Goal: Task Accomplishment & Management: Manage account settings

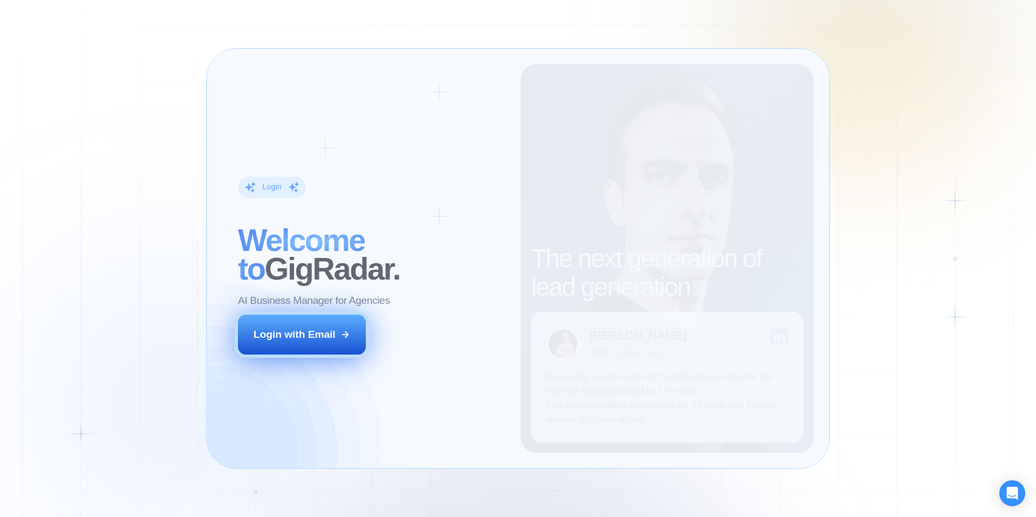
click at [311, 333] on div "Login with Email" at bounding box center [295, 335] width 82 height 14
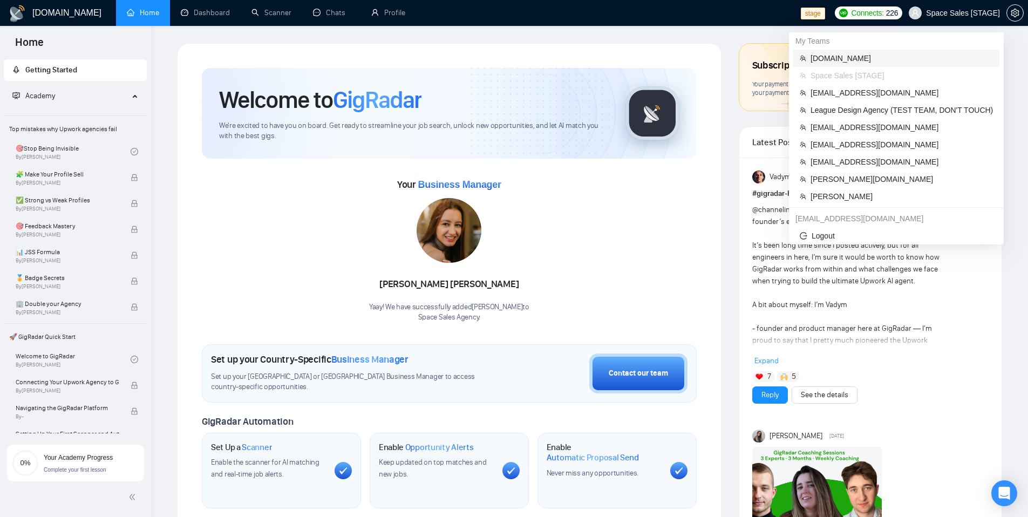
click at [846, 60] on span "[DOMAIN_NAME]" at bounding box center [901, 58] width 182 height 12
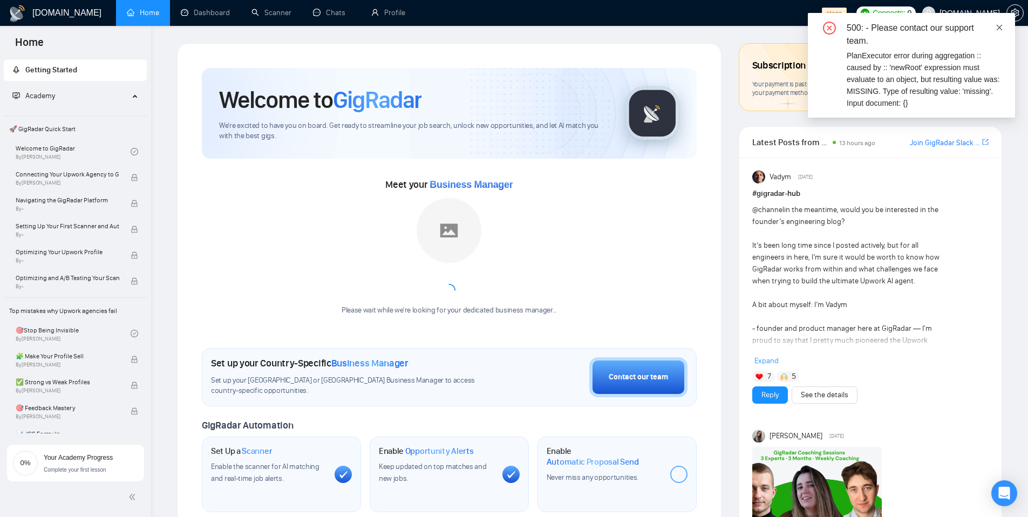
click at [998, 30] on icon "close" at bounding box center [999, 28] width 8 height 8
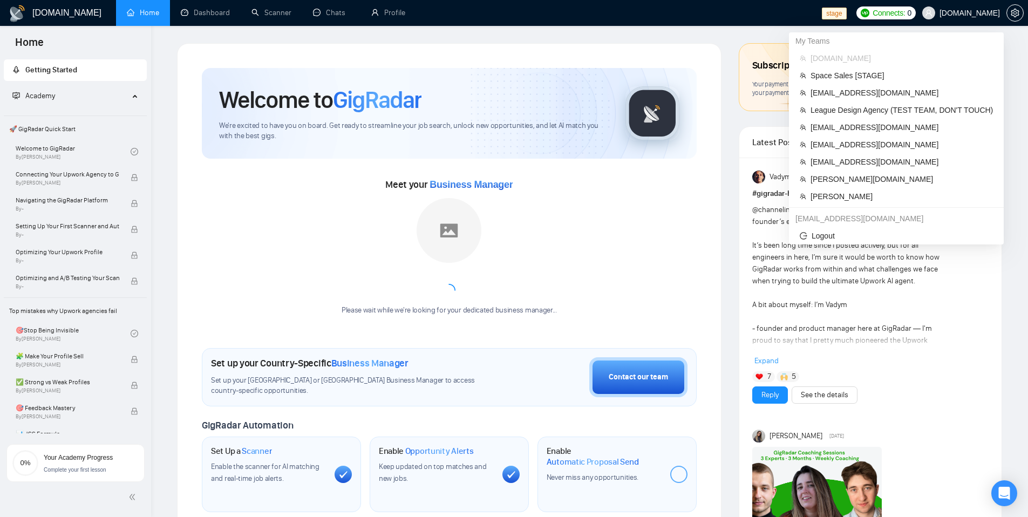
click at [953, 19] on span "[DOMAIN_NAME]" at bounding box center [961, 13] width 91 height 35
click at [849, 112] on span "League Design Agency (TEST TEAM, DON'T TOUCH)" at bounding box center [901, 110] width 182 height 12
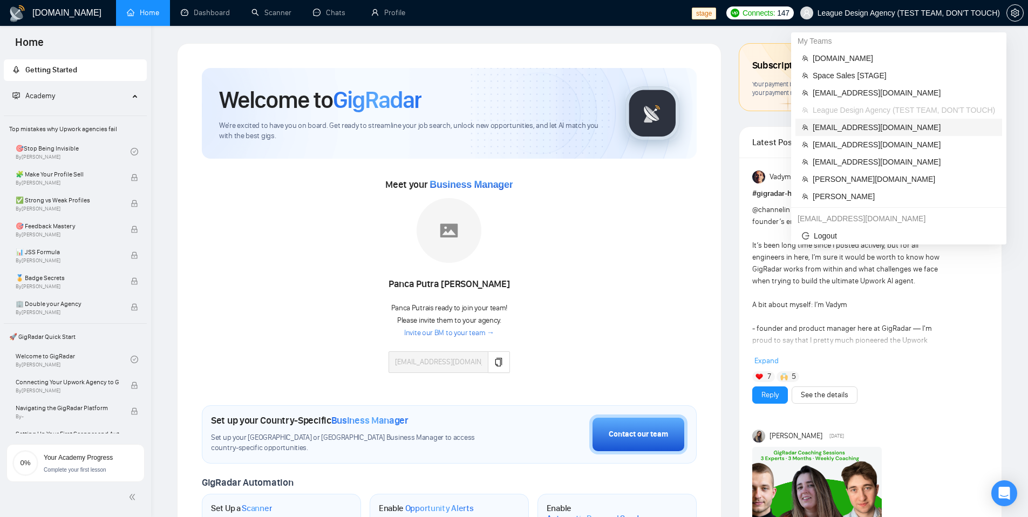
click at [878, 124] on span "[EMAIL_ADDRESS][DOMAIN_NAME]" at bounding box center [904, 127] width 183 height 12
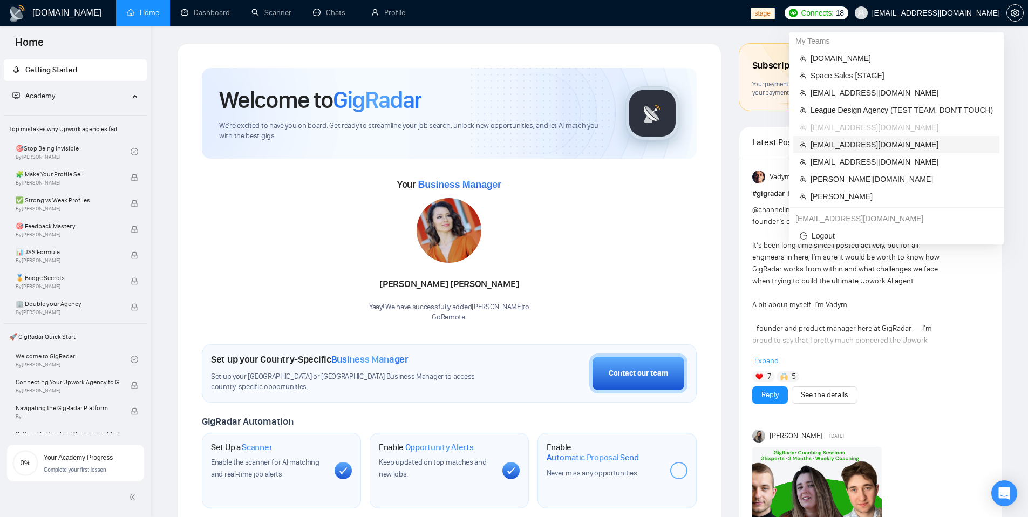
click at [860, 147] on span "[EMAIL_ADDRESS][DOMAIN_NAME]" at bounding box center [901, 145] width 182 height 12
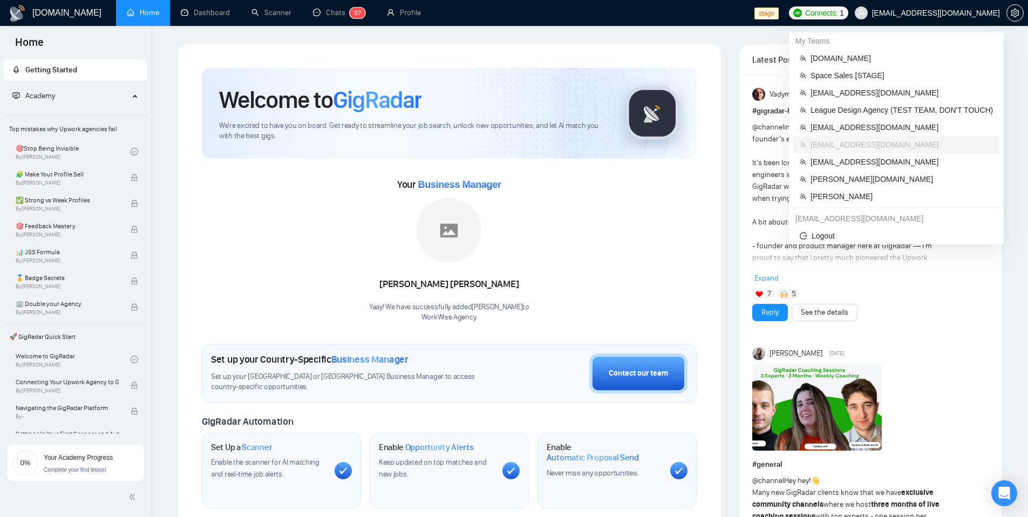
click at [932, 13] on span "[EMAIL_ADDRESS][DOMAIN_NAME]" at bounding box center [936, 13] width 128 height 0
click at [855, 164] on span "[EMAIL_ADDRESS][DOMAIN_NAME]" at bounding box center [901, 162] width 182 height 12
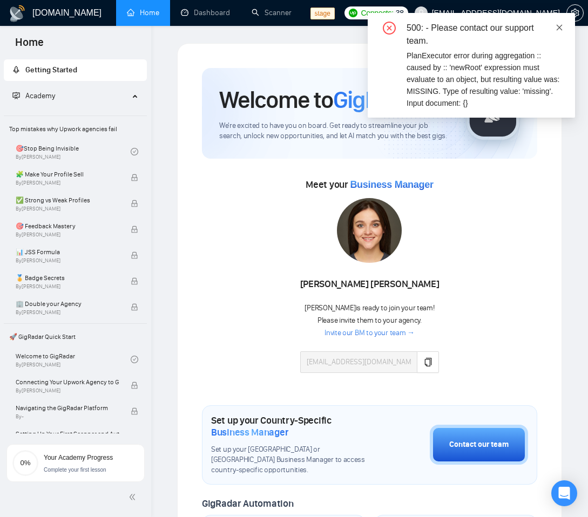
click at [560, 27] on icon "close" at bounding box center [559, 28] width 8 height 8
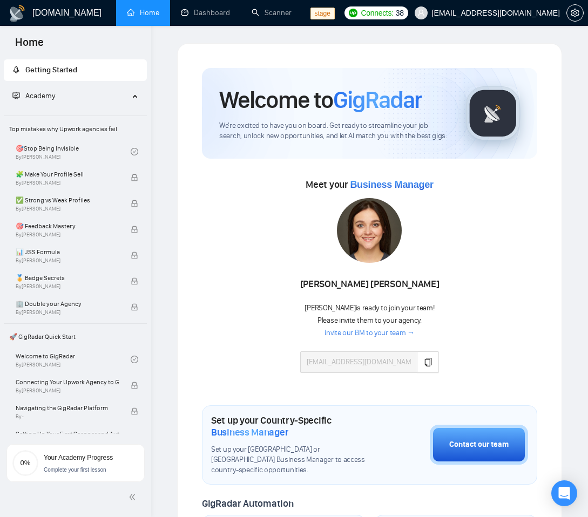
click at [545, 13] on span "[EMAIL_ADDRESS][DOMAIN_NAME]" at bounding box center [496, 13] width 128 height 0
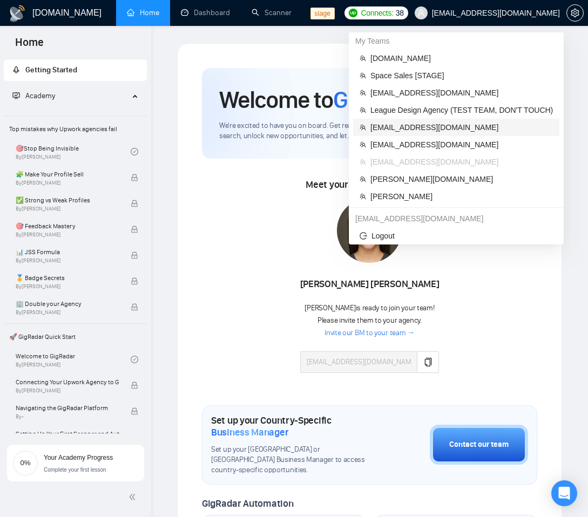
click at [414, 127] on span "[EMAIL_ADDRESS][DOMAIN_NAME]" at bounding box center [461, 127] width 182 height 12
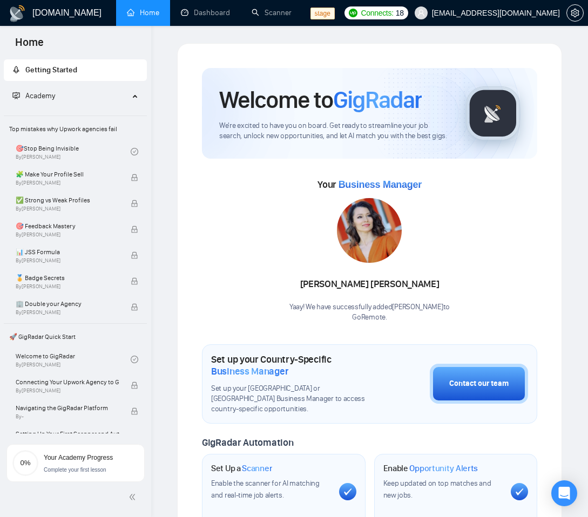
click at [499, 17] on span "[EMAIL_ADDRESS][DOMAIN_NAME]" at bounding box center [487, 13] width 158 height 35
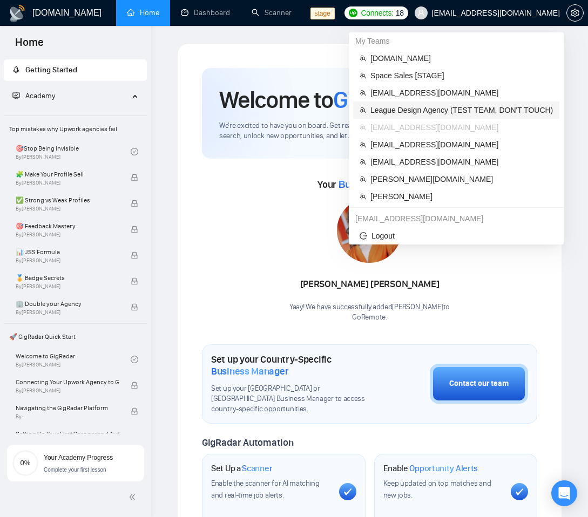
click at [455, 111] on span "League Design Agency (TEST TEAM, DON'T TOUCH)" at bounding box center [461, 110] width 182 height 12
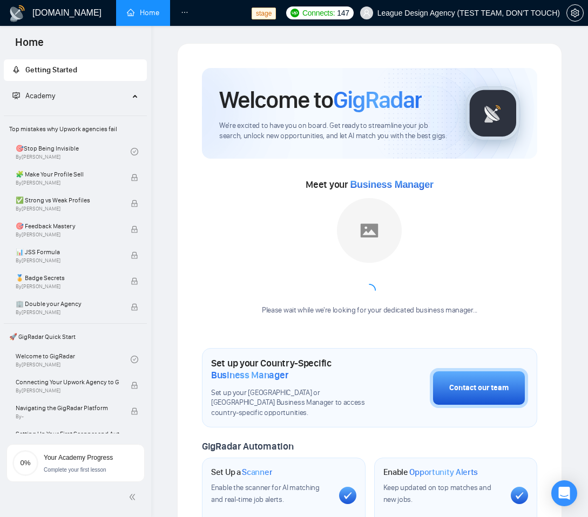
scroll to position [4, 0]
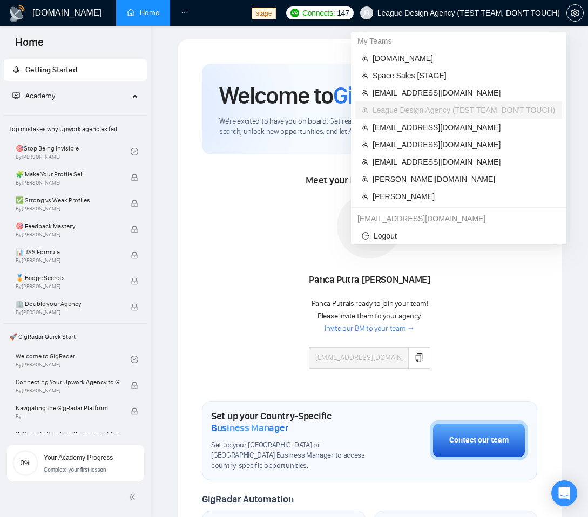
click at [528, 13] on span "League Design Agency (TEST TEAM, DON'T TOUCH)" at bounding box center [468, 13] width 182 height 0
click at [458, 158] on span "[EMAIL_ADDRESS][DOMAIN_NAME]" at bounding box center [463, 162] width 183 height 12
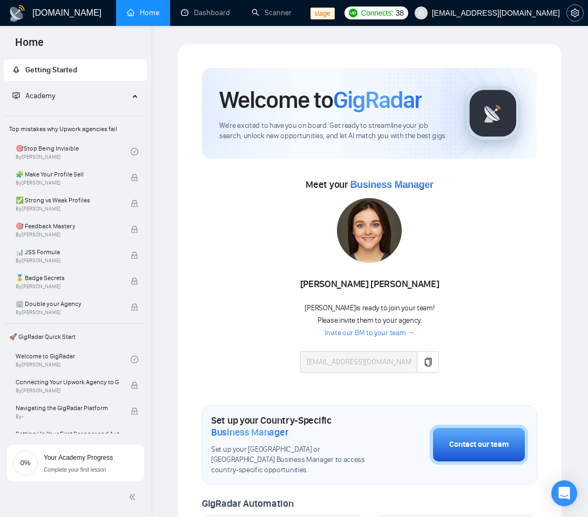
click at [579, 12] on span "setting" at bounding box center [575, 13] width 16 height 9
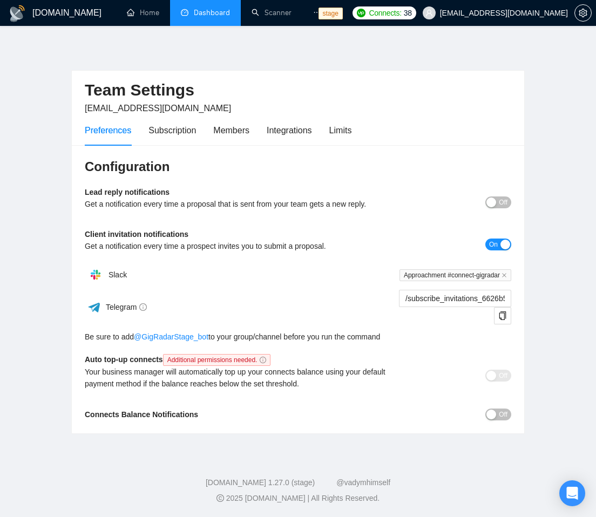
click at [212, 17] on link "Dashboard" at bounding box center [205, 12] width 49 height 9
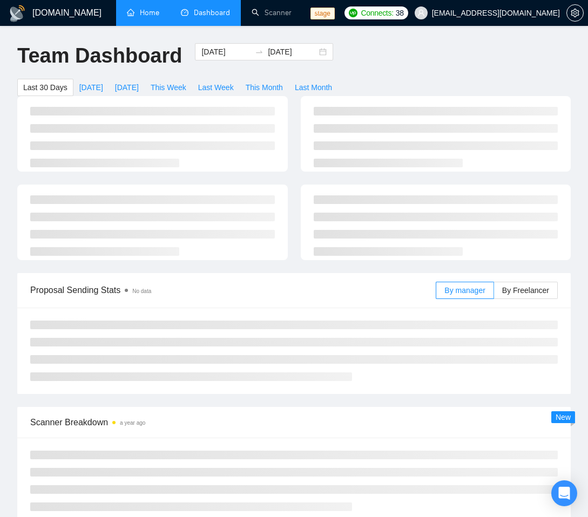
click at [143, 13] on link "Home" at bounding box center [143, 12] width 32 height 9
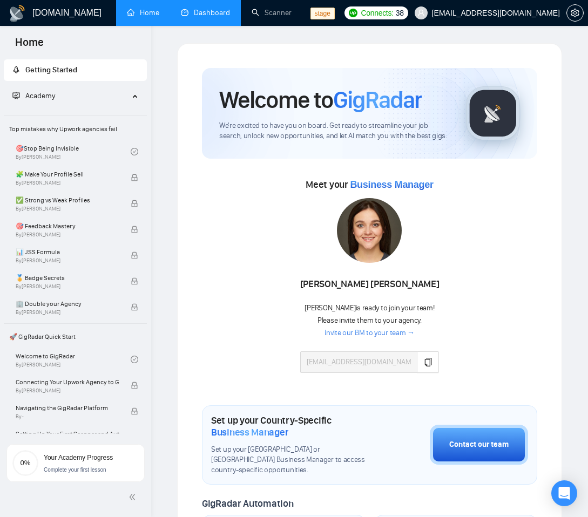
click at [509, 21] on span "[EMAIL_ADDRESS][DOMAIN_NAME]" at bounding box center [487, 13] width 158 height 35
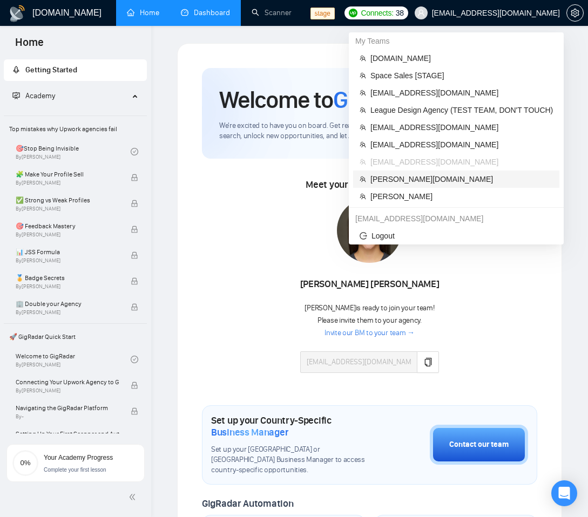
click at [412, 175] on span "[PERSON_NAME][DOMAIN_NAME]" at bounding box center [461, 179] width 182 height 12
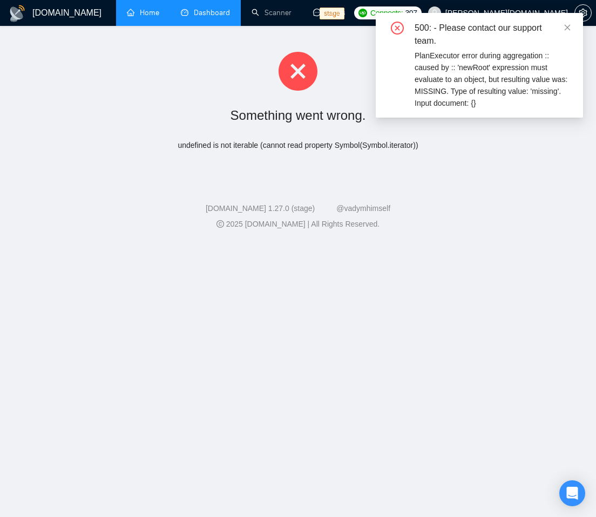
click at [562, 27] on div "500: - Please contact our support team." at bounding box center [491, 35] width 155 height 26
click at [567, 26] on icon "close" at bounding box center [567, 28] width 8 height 8
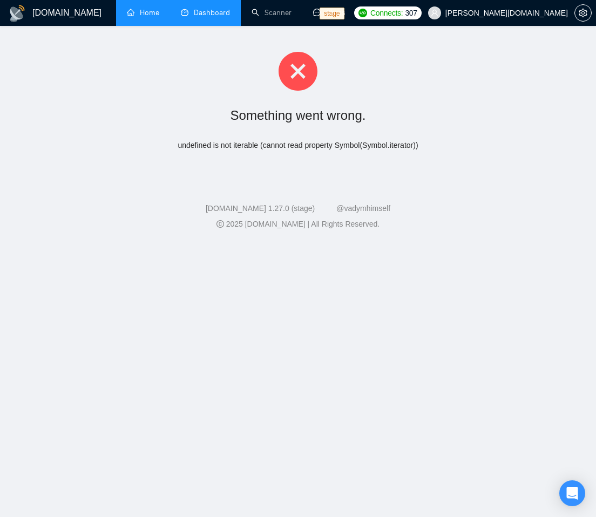
click at [542, 24] on span "[PERSON_NAME][DOMAIN_NAME]" at bounding box center [497, 13] width 153 height 35
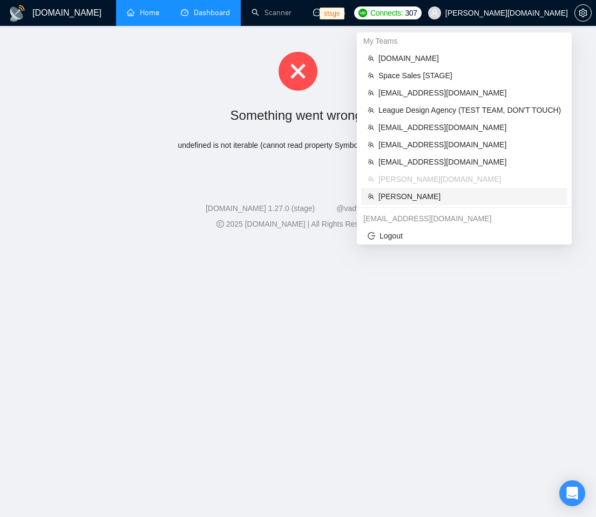
click at [444, 194] on span "[PERSON_NAME]" at bounding box center [469, 196] width 182 height 12
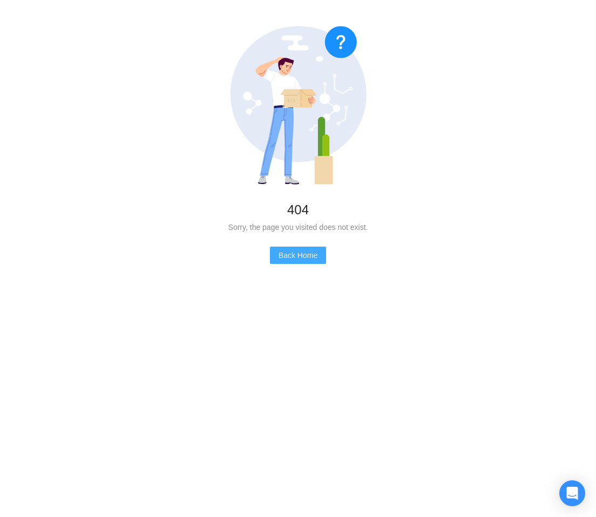
click at [285, 250] on span "Back Home" at bounding box center [297, 255] width 39 height 12
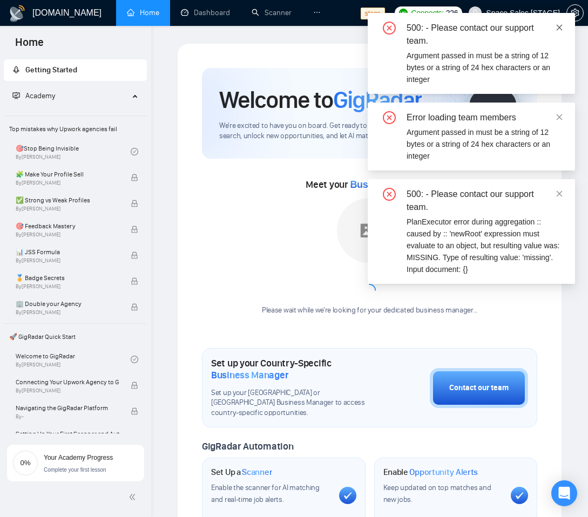
click at [560, 29] on icon "close" at bounding box center [559, 28] width 8 height 8
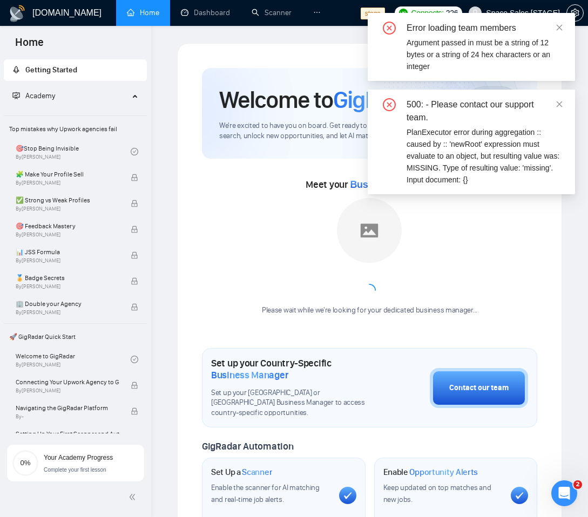
click at [560, 29] on icon "close" at bounding box center [559, 28] width 8 height 8
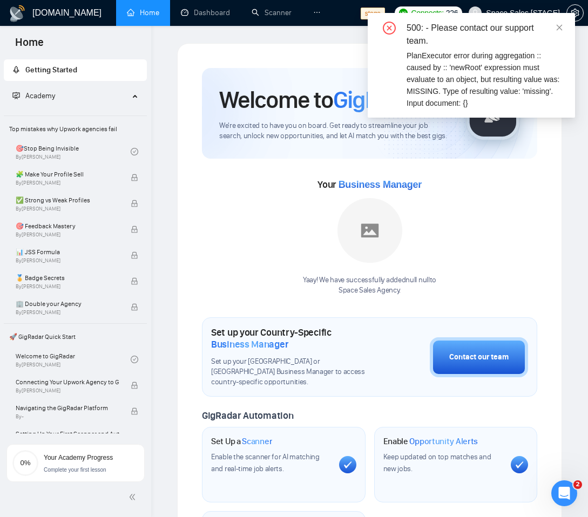
click at [560, 29] on icon "close" at bounding box center [559, 28] width 8 height 8
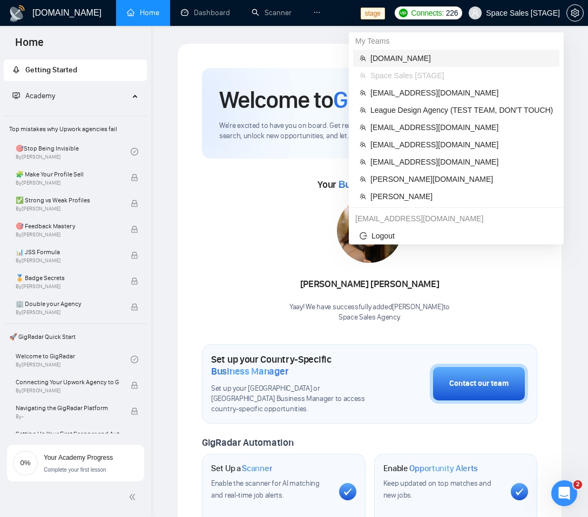
click at [404, 62] on span "[DOMAIN_NAME]" at bounding box center [461, 58] width 182 height 12
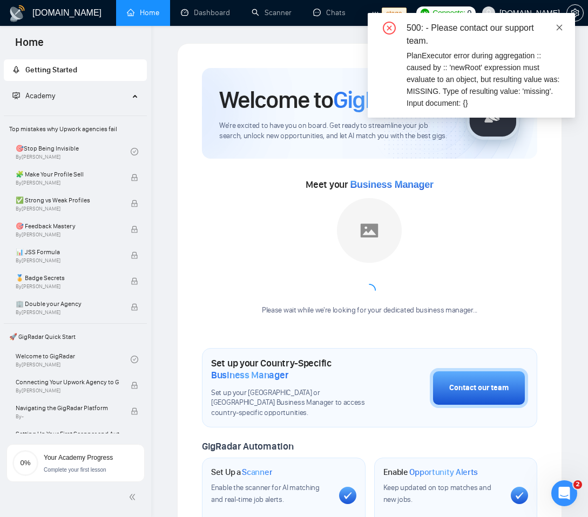
click at [557, 28] on icon "close" at bounding box center [559, 27] width 6 height 6
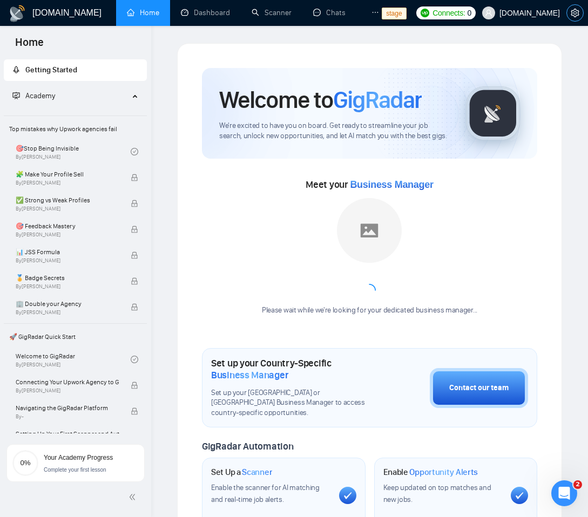
click at [570, 16] on span "setting" at bounding box center [575, 13] width 16 height 9
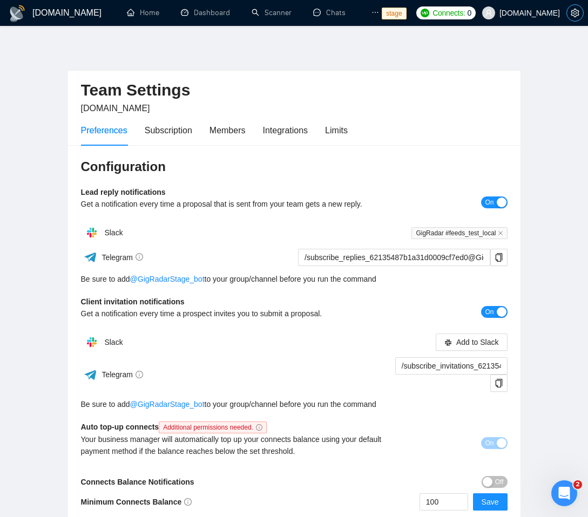
scroll to position [90, 0]
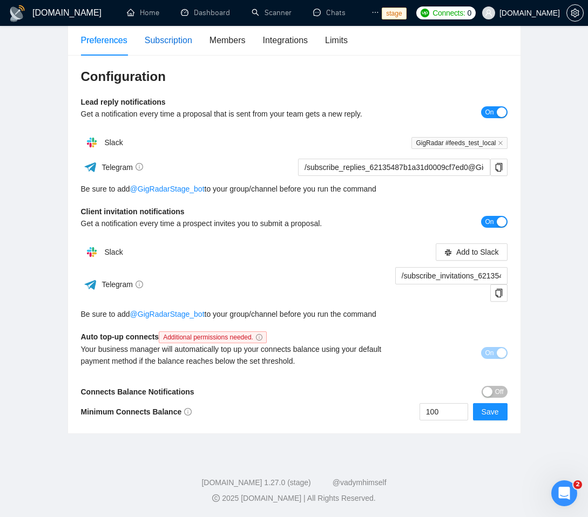
click at [169, 45] on div "Subscription" at bounding box center [168, 39] width 47 height 13
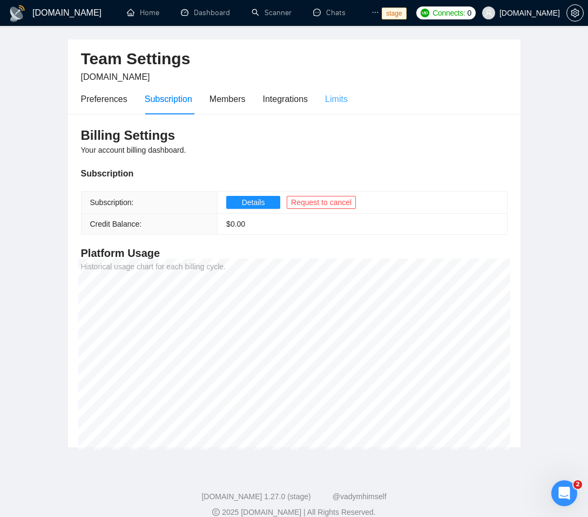
scroll to position [45, 0]
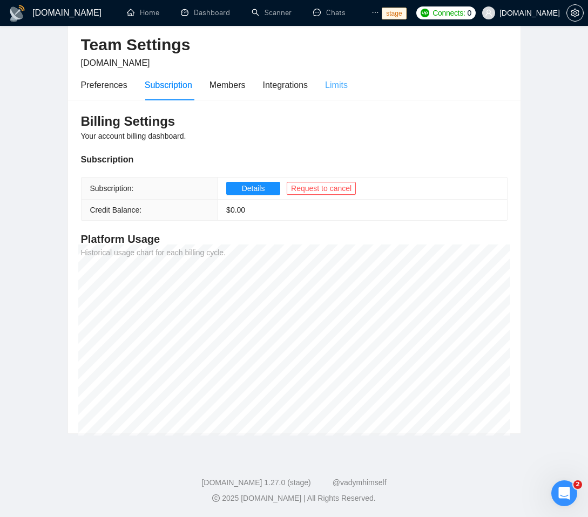
click at [343, 93] on div "Limits" at bounding box center [336, 85] width 23 height 31
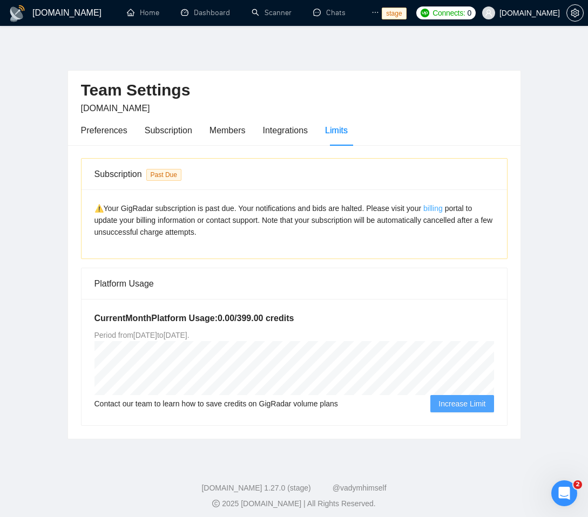
click at [440, 206] on link "billing" at bounding box center [432, 208] width 19 height 9
click at [440, 210] on link "billing" at bounding box center [432, 208] width 19 height 9
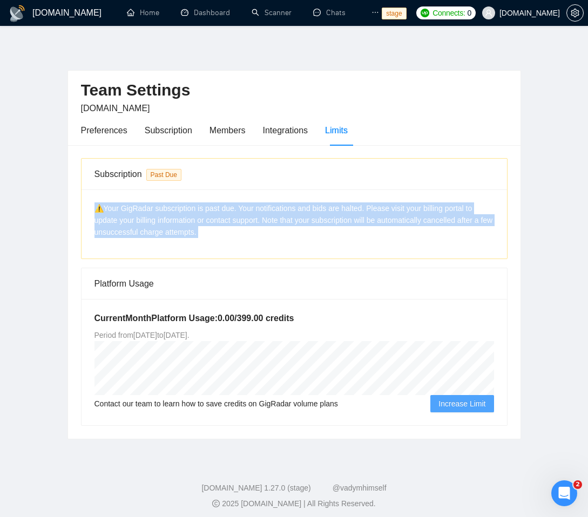
click at [440, 210] on link "billing" at bounding box center [432, 208] width 19 height 9
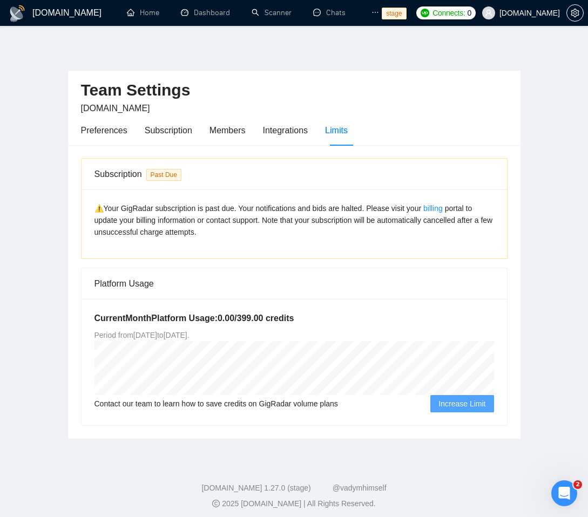
click at [417, 282] on div "Platform Usage" at bounding box center [293, 283] width 399 height 31
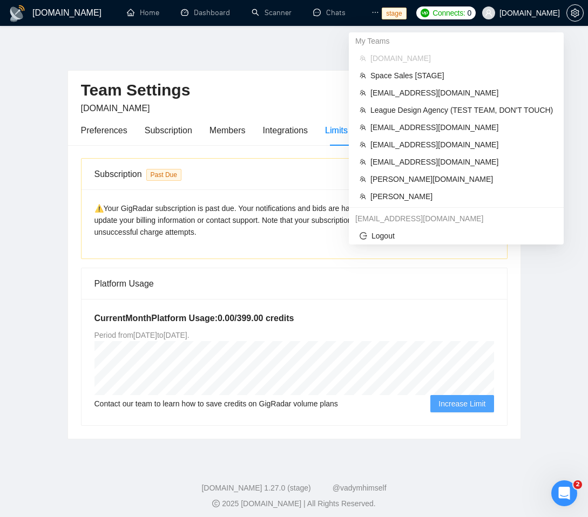
click at [532, 13] on span "[DOMAIN_NAME]" at bounding box center [529, 13] width 60 height 0
click at [412, 159] on span "[EMAIL_ADDRESS][DOMAIN_NAME]" at bounding box center [461, 162] width 182 height 12
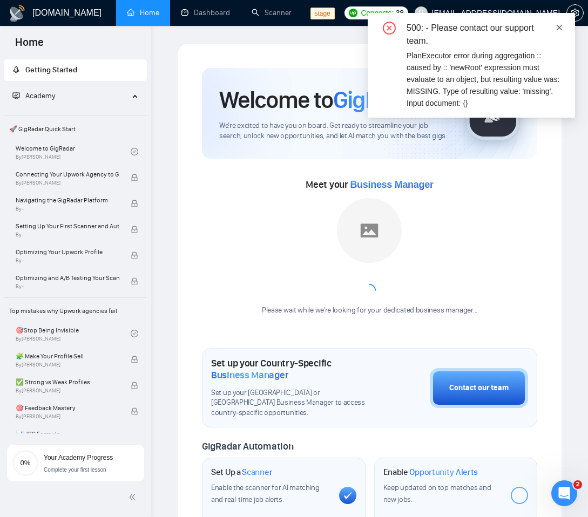
click at [559, 28] on icon "close" at bounding box center [559, 27] width 6 height 6
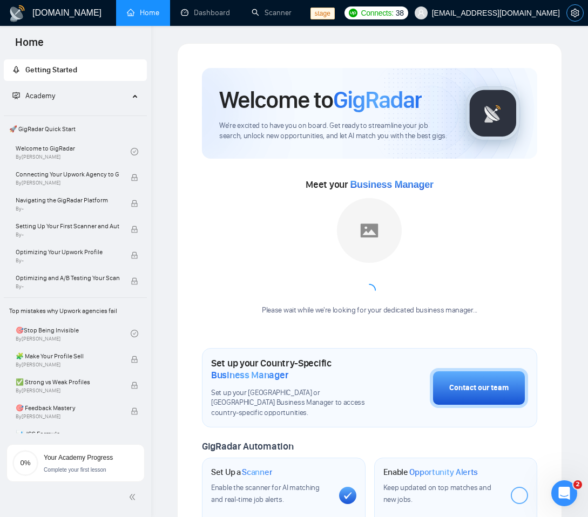
click at [572, 16] on icon "setting" at bounding box center [574, 13] width 9 height 9
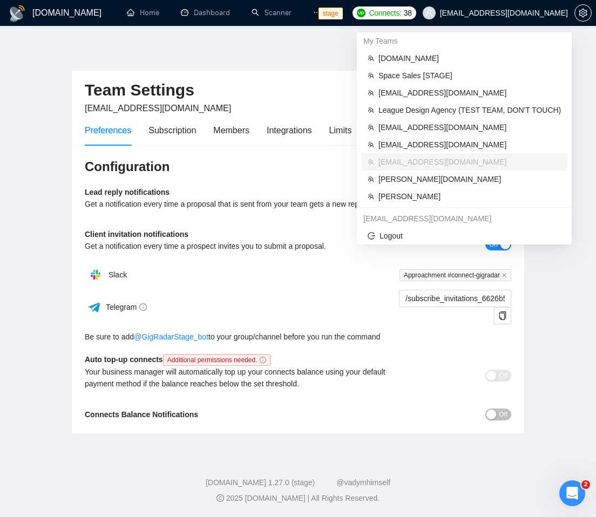
click at [513, 13] on span "[EMAIL_ADDRESS][DOMAIN_NAME]" at bounding box center [504, 13] width 128 height 0
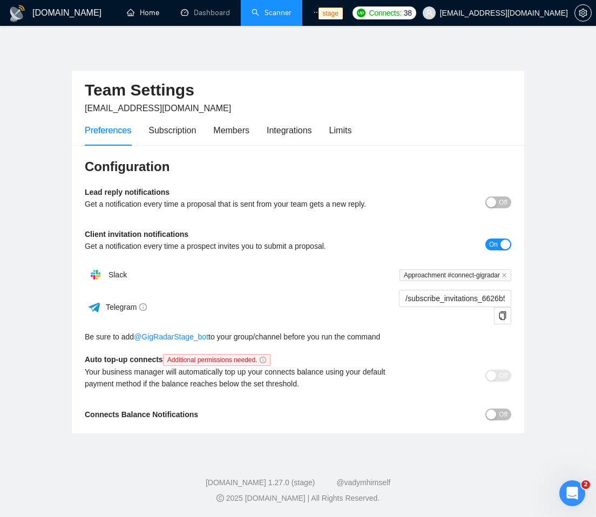
drag, startPoint x: 131, startPoint y: 8, endPoint x: 285, endPoint y: 15, distance: 154.4
click at [131, 8] on link "Home" at bounding box center [143, 12] width 32 height 9
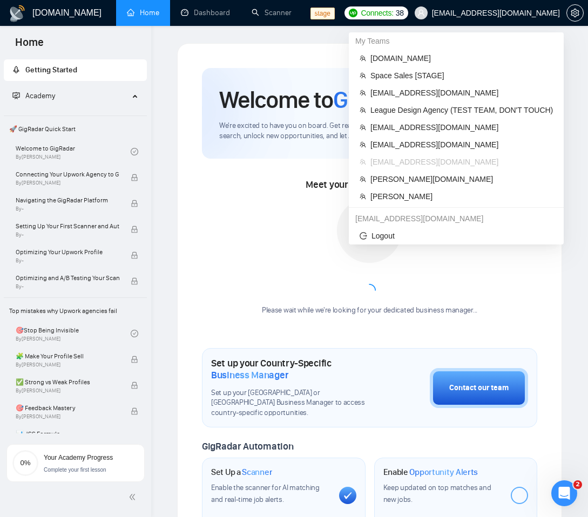
click at [497, 13] on span "[EMAIL_ADDRESS][DOMAIN_NAME]" at bounding box center [496, 13] width 128 height 0
click at [415, 131] on span "[EMAIL_ADDRESS][DOMAIN_NAME]" at bounding box center [461, 127] width 182 height 12
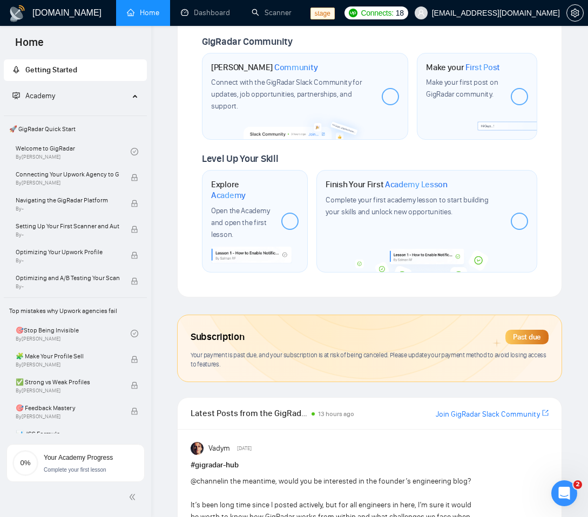
scroll to position [576, 0]
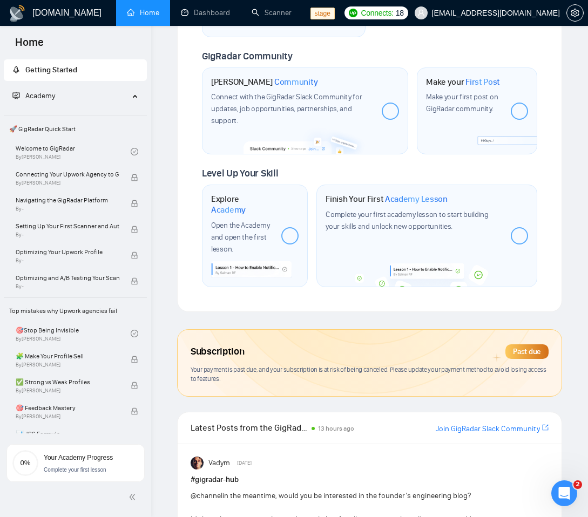
click at [509, 19] on span "[EMAIL_ADDRESS][DOMAIN_NAME]" at bounding box center [487, 13] width 158 height 35
click at [574, 9] on icon "setting" at bounding box center [574, 13] width 8 height 9
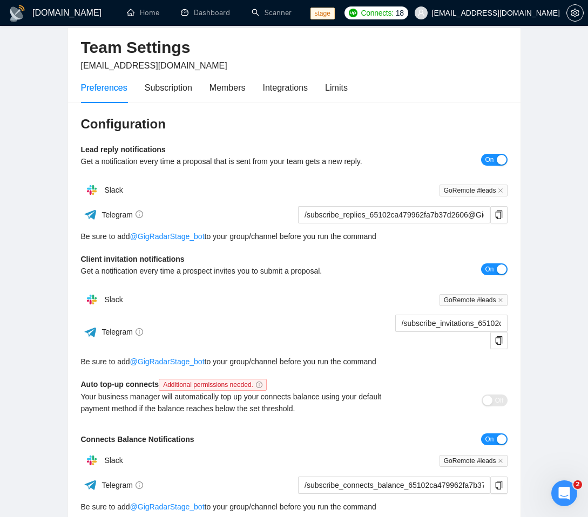
scroll to position [86, 0]
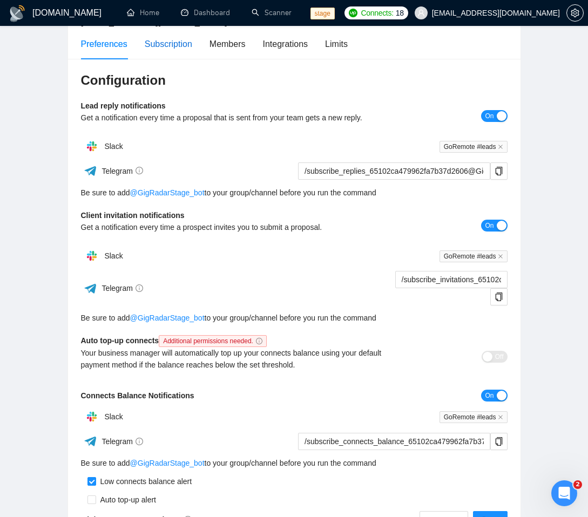
click at [163, 42] on div "Subscription" at bounding box center [168, 43] width 47 height 13
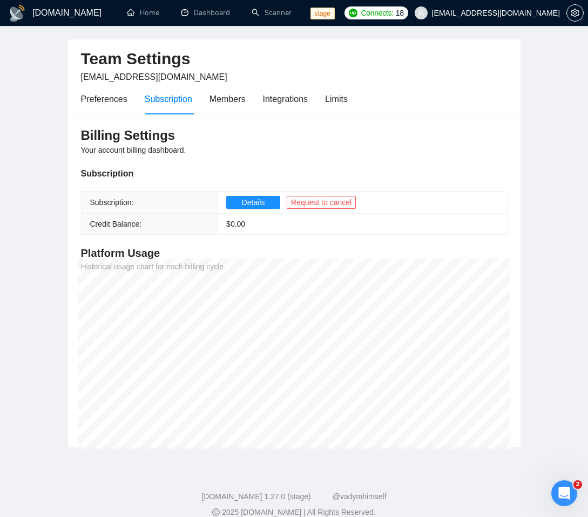
scroll to position [45, 0]
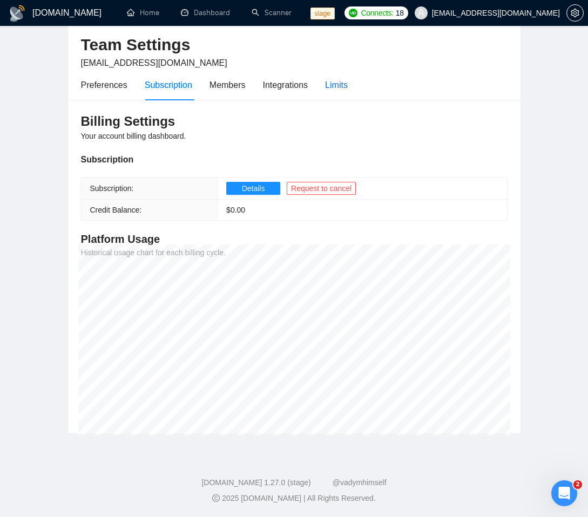
click at [346, 89] on div "Limits" at bounding box center [336, 84] width 23 height 13
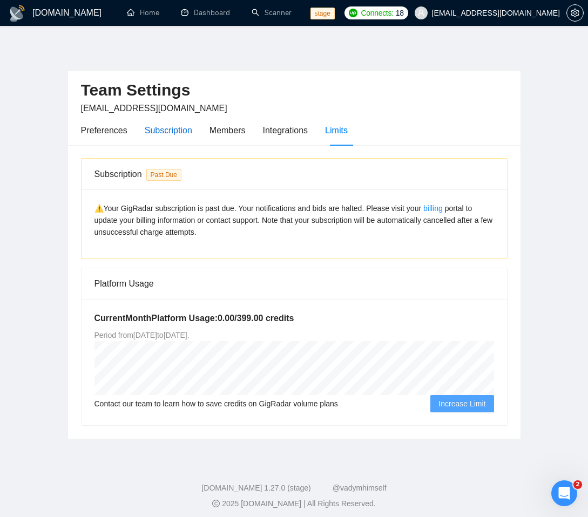
click at [174, 134] on div "Subscription" at bounding box center [168, 130] width 47 height 13
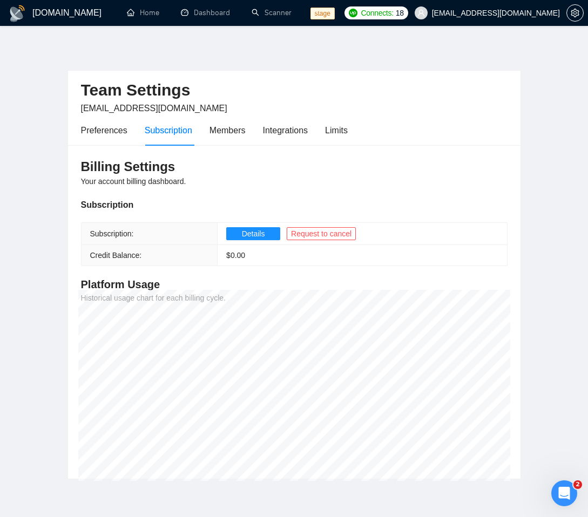
click at [509, 18] on span "[EMAIL_ADDRESS][DOMAIN_NAME]" at bounding box center [487, 13] width 158 height 35
click at [526, 21] on span "[EMAIL_ADDRESS][DOMAIN_NAME]" at bounding box center [487, 13] width 158 height 35
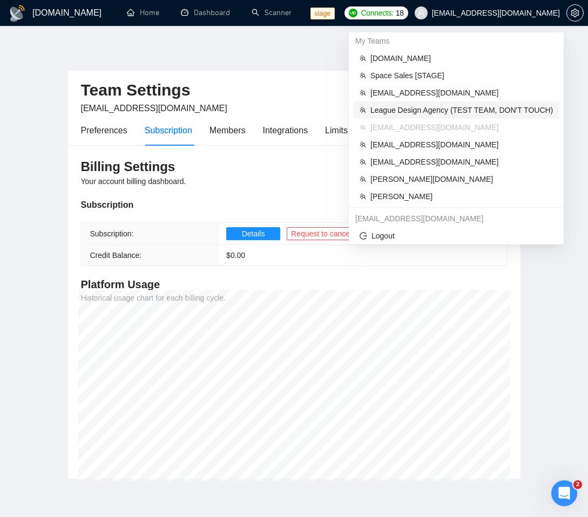
click at [488, 109] on span "League Design Agency (TEST TEAM, DON'T TOUCH)" at bounding box center [461, 110] width 182 height 12
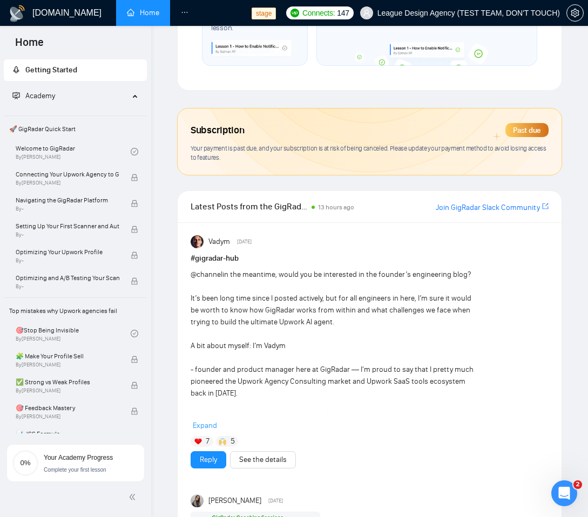
scroll to position [839, 0]
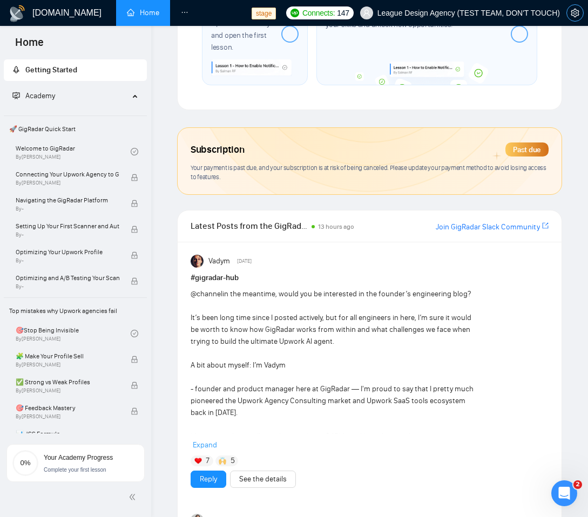
click at [574, 17] on button "button" at bounding box center [574, 12] width 17 height 17
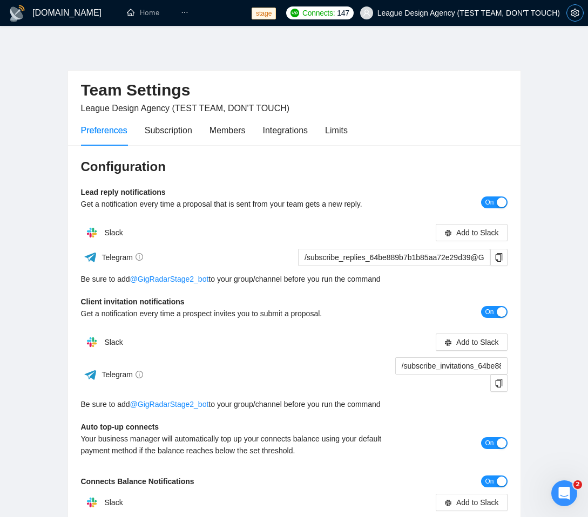
scroll to position [4, 0]
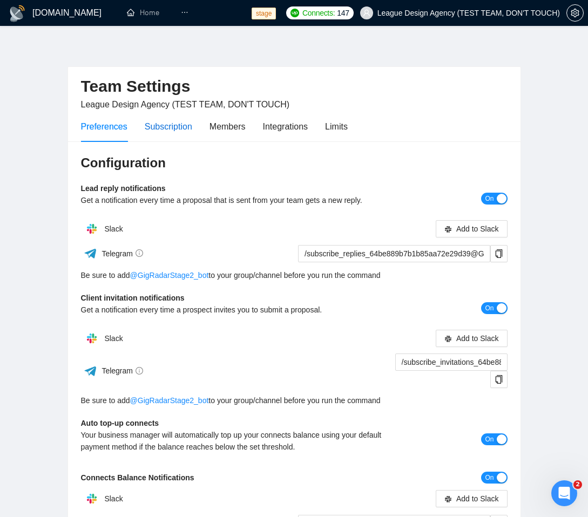
click at [168, 132] on div "Subscription" at bounding box center [168, 126] width 47 height 13
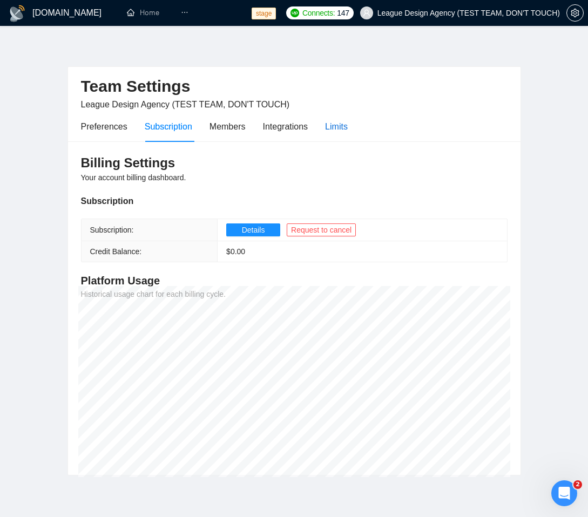
click at [344, 121] on div "Limits" at bounding box center [336, 126] width 23 height 13
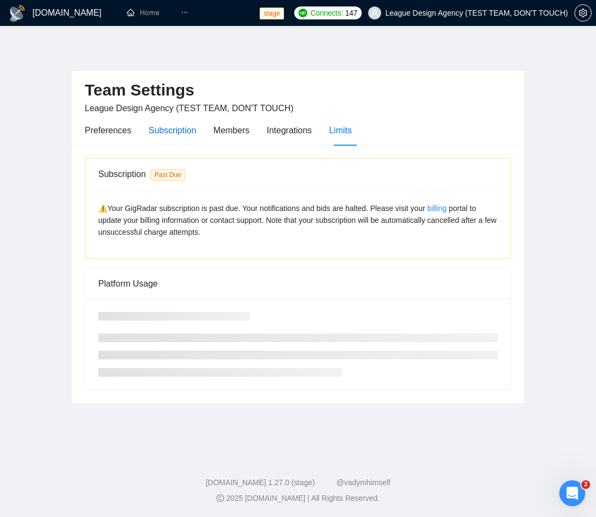
click at [161, 134] on div "Subscription" at bounding box center [171, 130] width 47 height 13
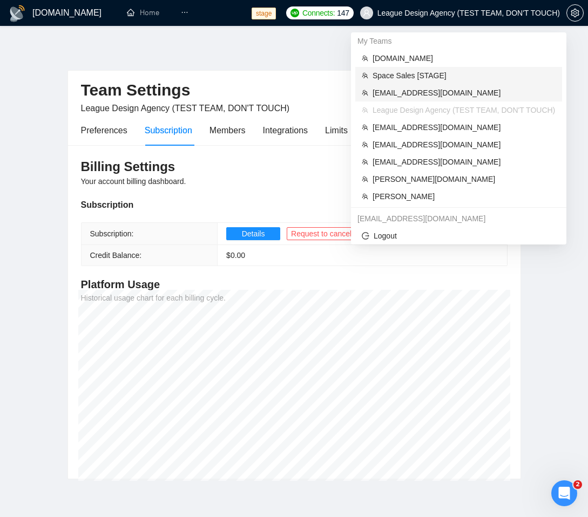
click at [432, 72] on span "Space Sales [STAGE]" at bounding box center [463, 76] width 183 height 12
